Goal: Communication & Community: Participate in discussion

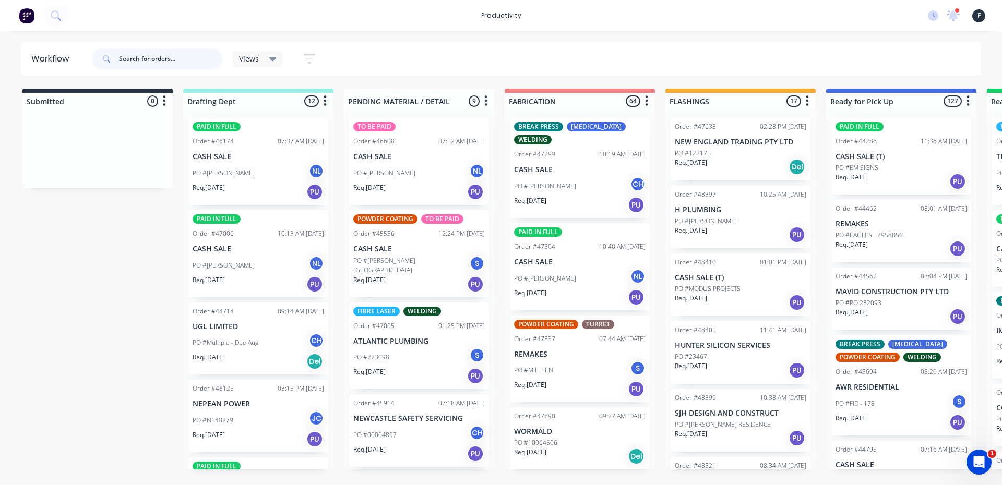
click at [175, 64] on input "text" at bounding box center [170, 59] width 103 height 21
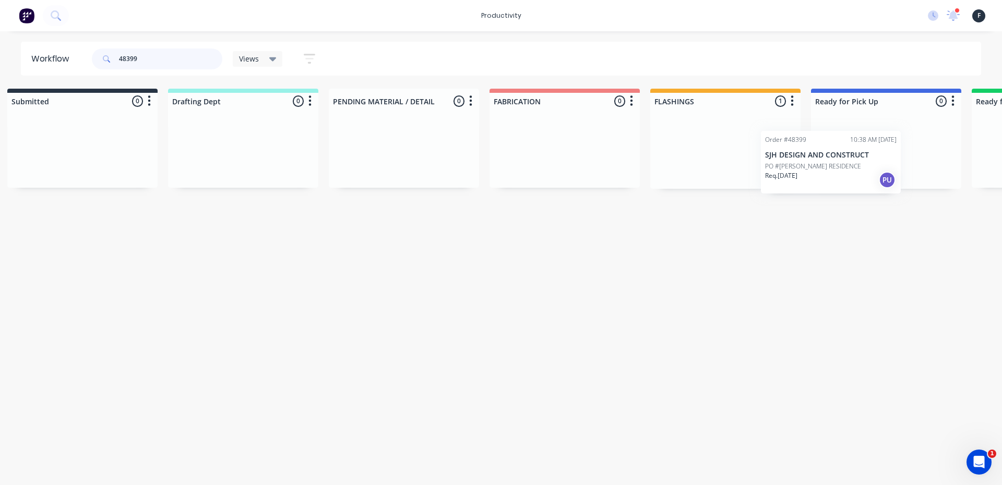
scroll to position [0, 18]
drag, startPoint x: 753, startPoint y: 152, endPoint x: 852, endPoint y: 164, distance: 99.4
click at [852, 164] on div "Submitted 0 Sort By Created date Required date Order number Customer name Most …" at bounding box center [845, 139] width 1740 height 100
type input "48399"
click at [850, 164] on p "Req. 09/10/25" at bounding box center [834, 162] width 32 height 9
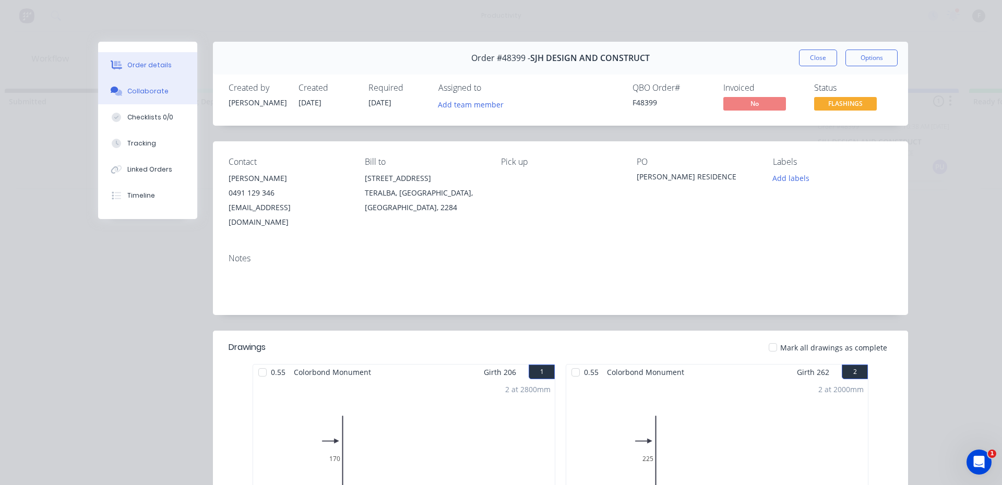
click at [179, 100] on button "Collaborate" at bounding box center [147, 91] width 99 height 26
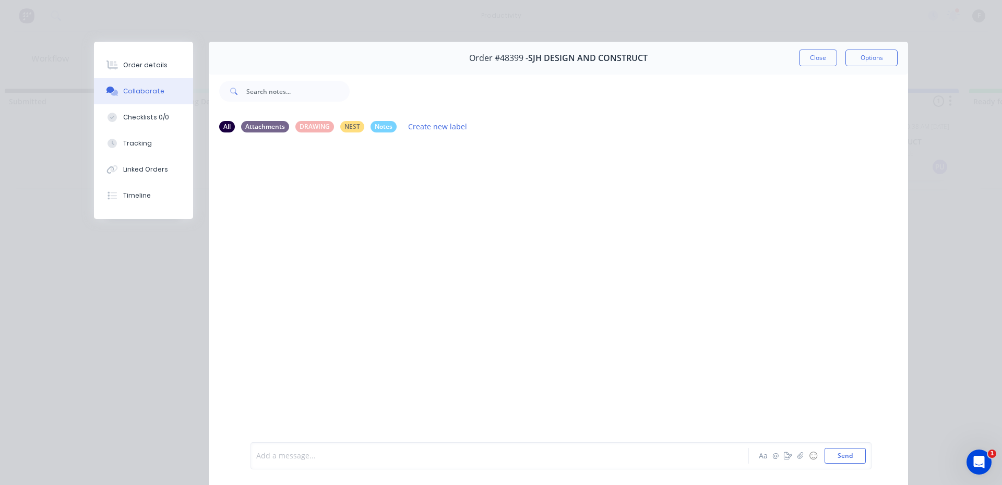
click at [271, 457] on div at bounding box center [485, 456] width 457 height 11
click at [793, 66] on div "Order #48399 - SJH DESIGN AND CONSTRUCT Close Options" at bounding box center [558, 58] width 699 height 33
click at [799, 63] on button "Close" at bounding box center [818, 58] width 38 height 17
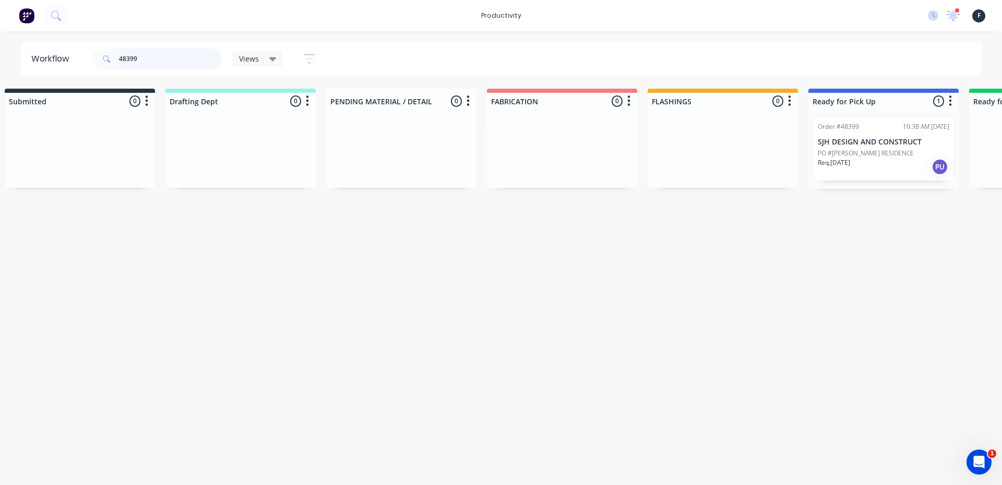
click at [172, 60] on input "48399" at bounding box center [170, 59] width 103 height 21
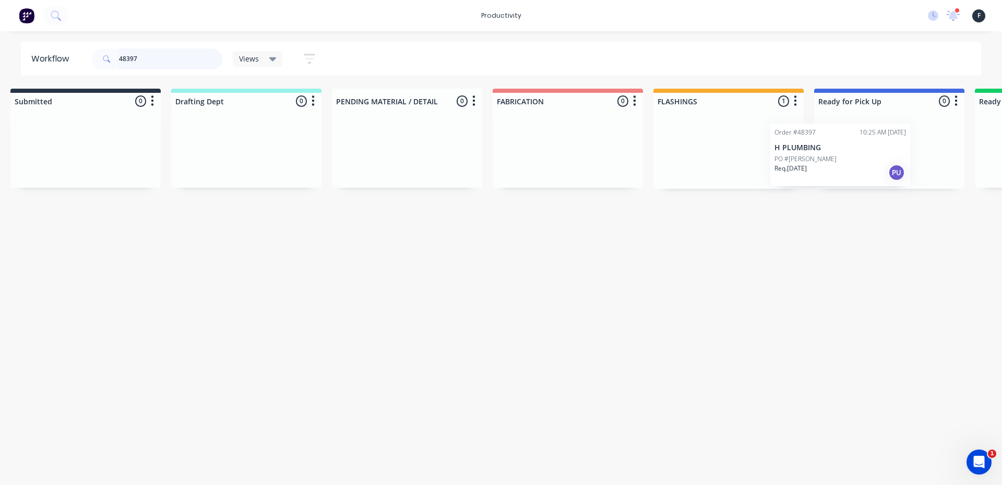
scroll to position [0, 39]
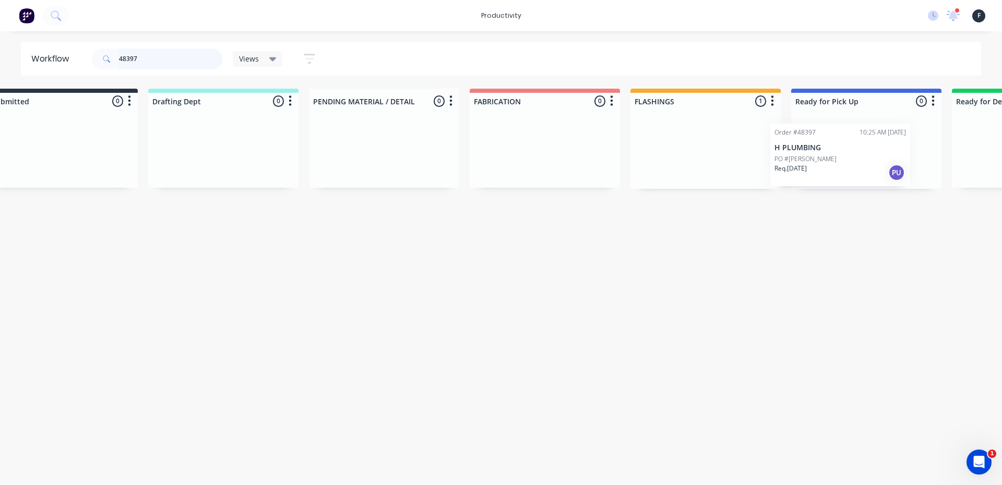
drag, startPoint x: 678, startPoint y: 147, endPoint x: 782, endPoint y: 153, distance: 104.0
click at [782, 153] on div "Submitted 0 Sort By Created date Required date Order number Customer name Most …" at bounding box center [827, 139] width 1740 height 100
type input "48397"
click at [810, 149] on p "PO #[PERSON_NAME]" at bounding box center [827, 153] width 62 height 9
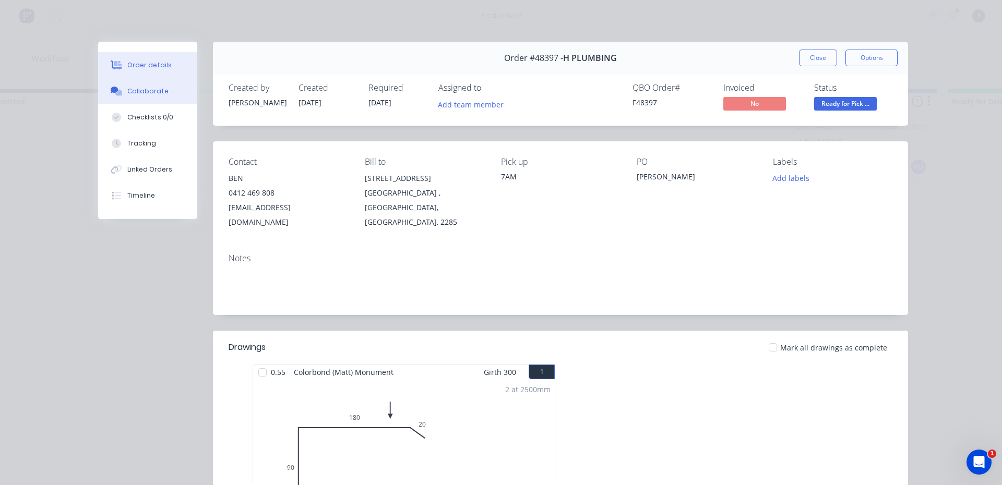
click at [168, 87] on button "Collaborate" at bounding box center [147, 91] width 99 height 26
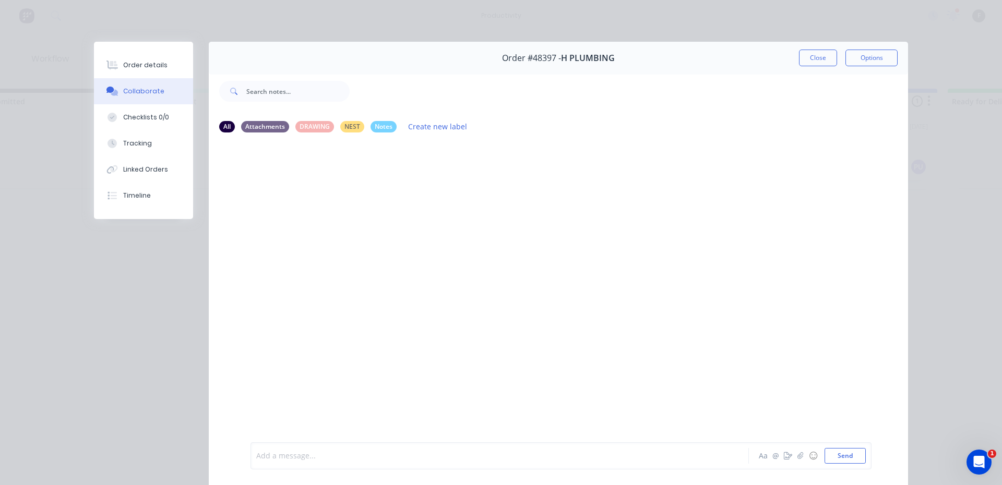
click at [313, 457] on div at bounding box center [485, 456] width 457 height 11
click at [801, 57] on button "Close" at bounding box center [818, 58] width 38 height 17
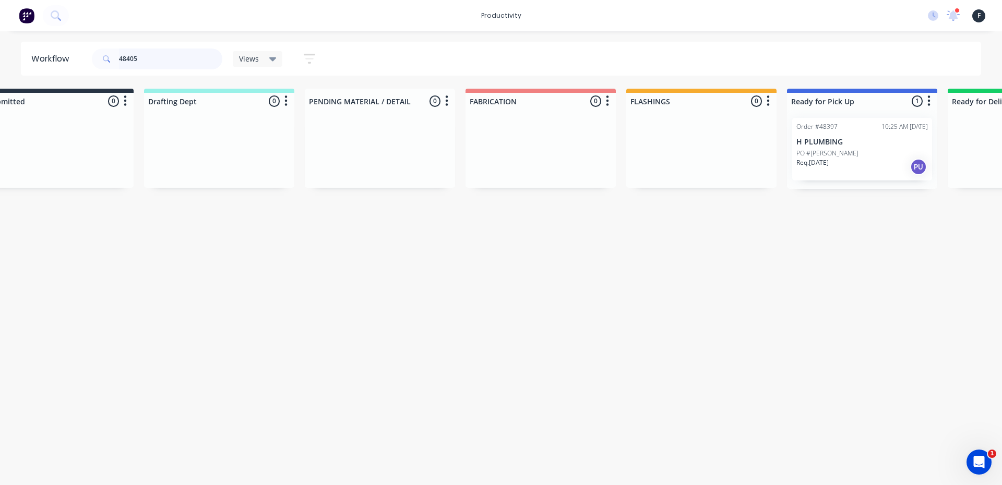
scroll to position [0, 0]
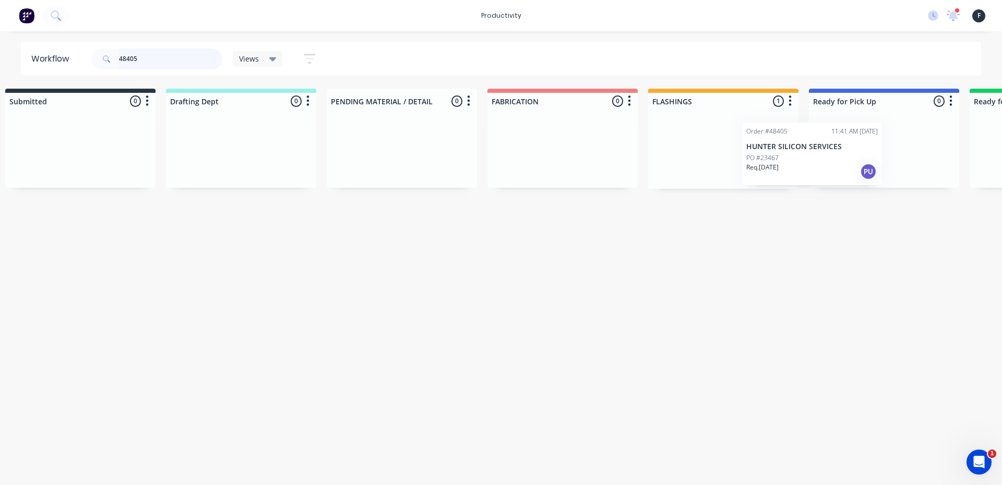
drag, startPoint x: 701, startPoint y: 151, endPoint x: 790, endPoint y: 156, distance: 88.8
click at [784, 156] on div "Order #48405 11:41 AM 08/10/25 HUNTER SILICON SERVICES PO #23467 Req. 09/10/25 …" at bounding box center [723, 149] width 150 height 79
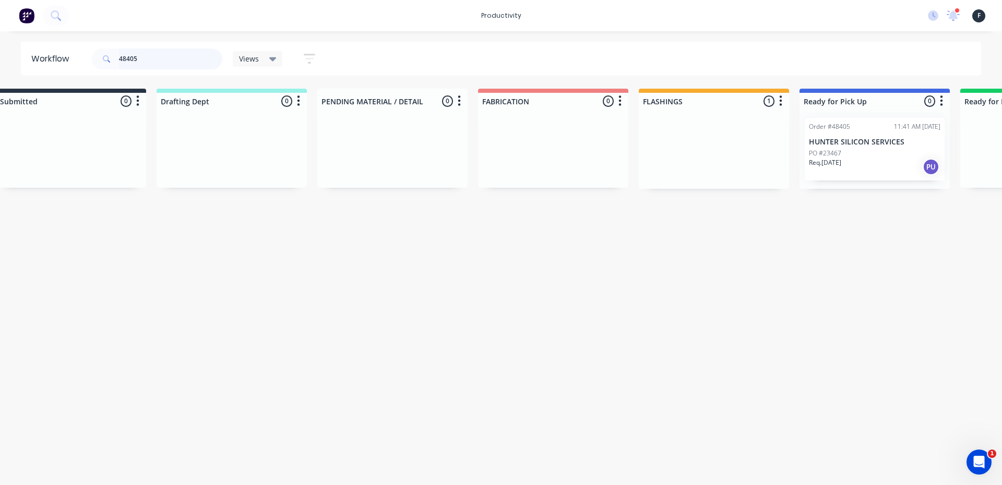
type input "48405"
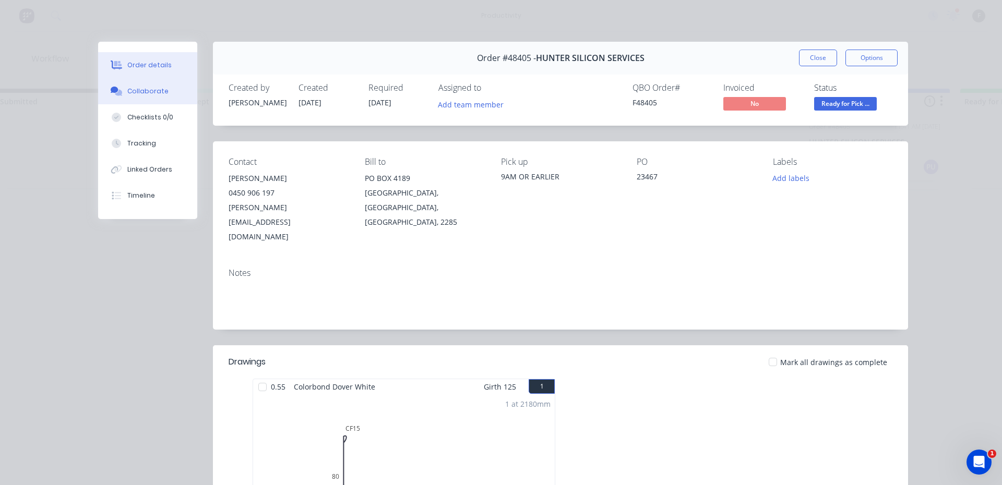
click at [111, 93] on icon at bounding box center [115, 90] width 8 height 6
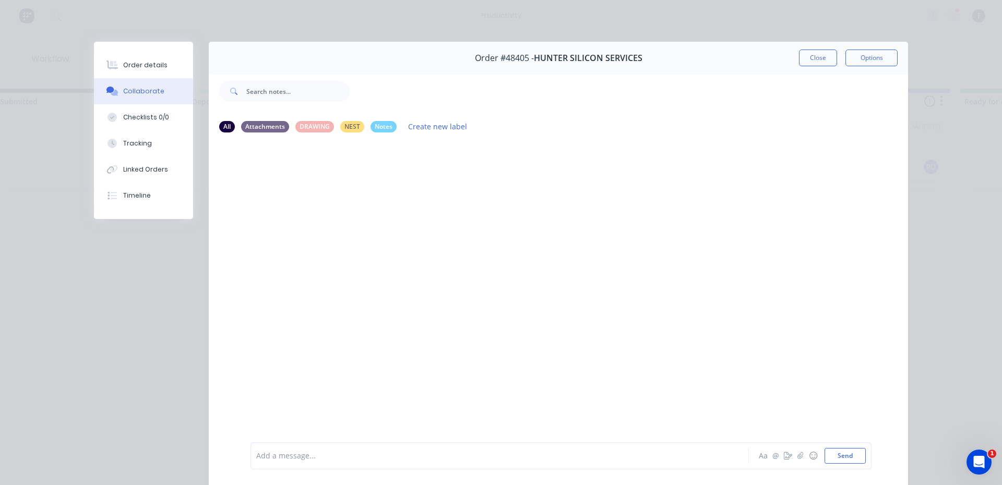
click at [310, 456] on div at bounding box center [485, 456] width 457 height 11
